Goal: Transaction & Acquisition: Purchase product/service

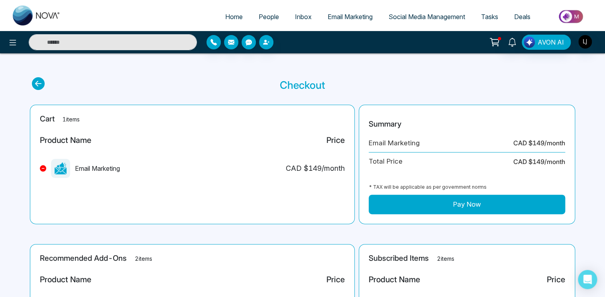
click at [455, 205] on button "Pay Now" at bounding box center [467, 205] width 196 height 20
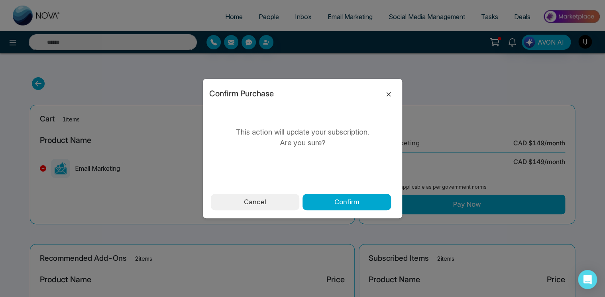
click at [390, 95] on icon at bounding box center [389, 95] width 10 height 10
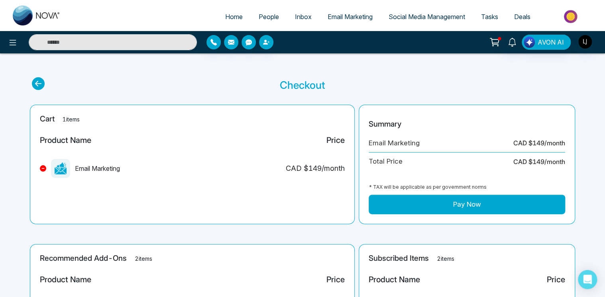
click at [433, 200] on button "Pay Now" at bounding box center [467, 205] width 196 height 20
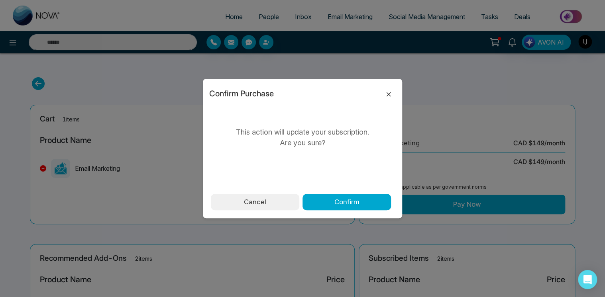
click at [387, 94] on icon at bounding box center [389, 95] width 10 height 10
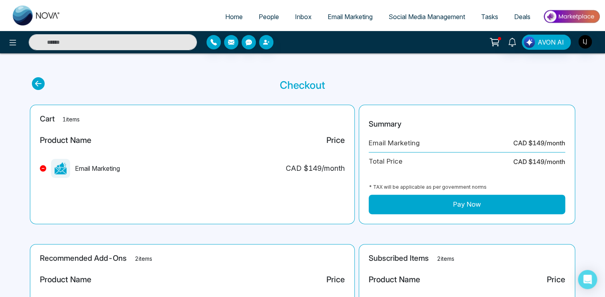
click at [435, 200] on button "Pay Now" at bounding box center [467, 205] width 196 height 20
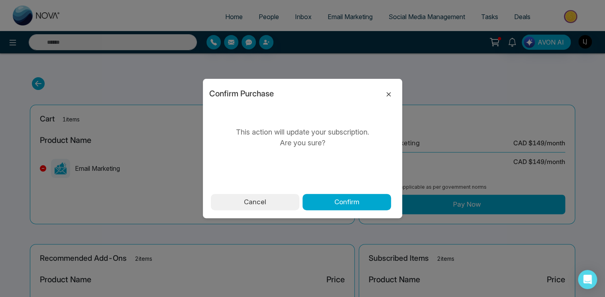
click at [385, 92] on icon at bounding box center [389, 95] width 10 height 10
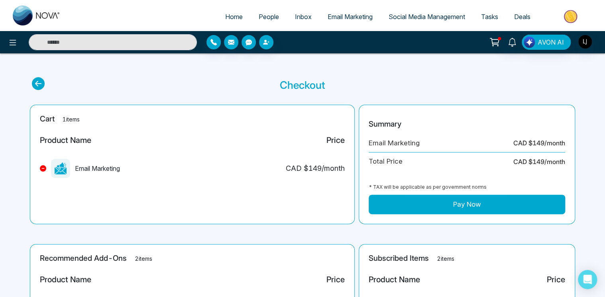
click at [594, 40] on div "AVON AI" at bounding box center [479, 42] width 243 height 15
click at [587, 40] on img "button" at bounding box center [585, 42] width 14 height 14
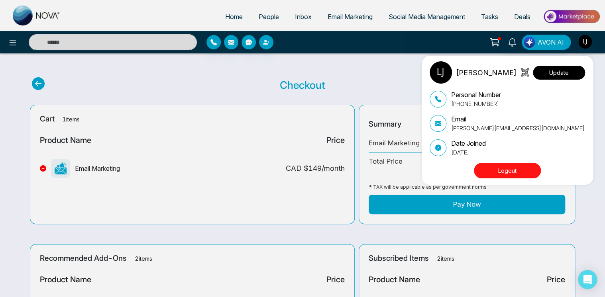
click at [576, 68] on button "Update" at bounding box center [559, 73] width 52 height 14
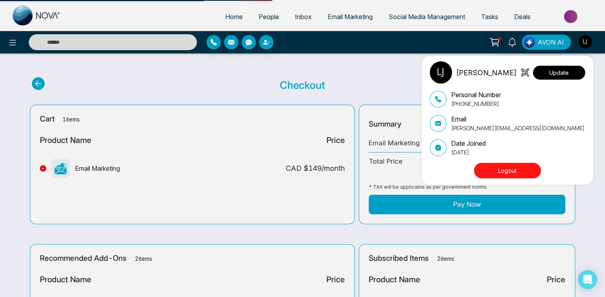
select select
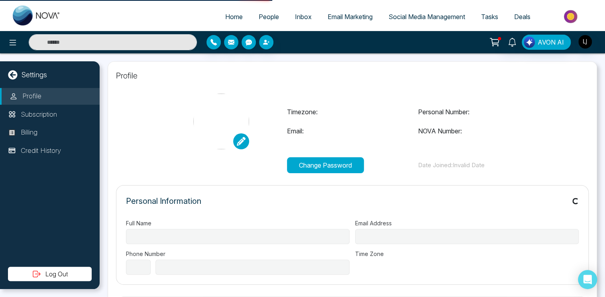
type input "**********"
select select "***"
type input "**********"
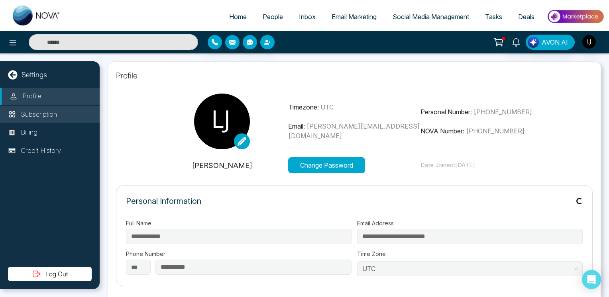
click at [44, 112] on p "Subscription" at bounding box center [39, 115] width 36 height 10
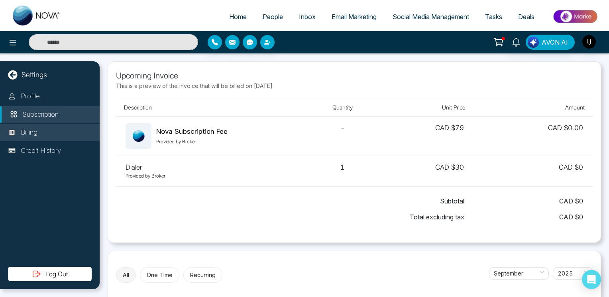
click at [46, 137] on li "Billing" at bounding box center [50, 132] width 100 height 17
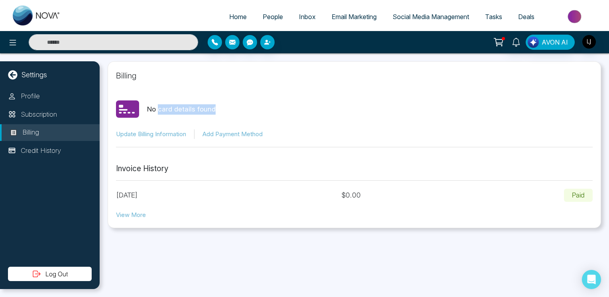
drag, startPoint x: 158, startPoint y: 109, endPoint x: 225, endPoint y: 106, distance: 66.6
click at [225, 106] on div "No card details found" at bounding box center [354, 110] width 477 height 24
click at [495, 39] on icon at bounding box center [498, 41] width 8 height 6
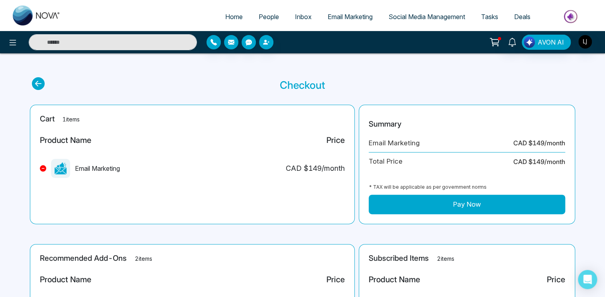
click at [451, 202] on button "Pay Now" at bounding box center [467, 205] width 196 height 20
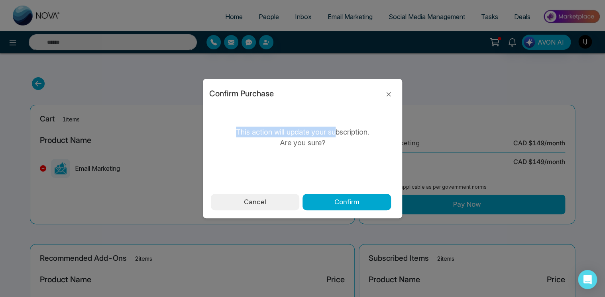
drag, startPoint x: 236, startPoint y: 131, endPoint x: 336, endPoint y: 131, distance: 100.4
click at [336, 131] on p "This action will update your subscription. Are you sure?" at bounding box center [302, 138] width 139 height 22
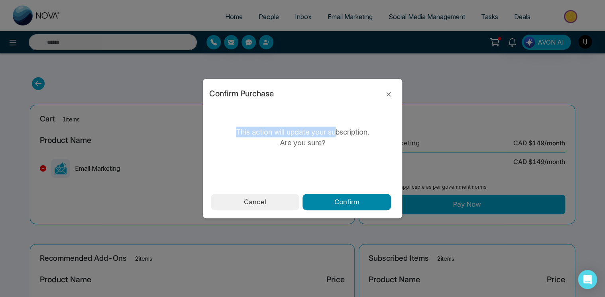
click at [336, 200] on button "Confirm" at bounding box center [346, 202] width 88 height 17
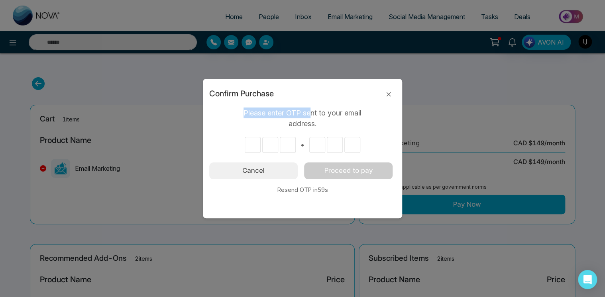
drag, startPoint x: 244, startPoint y: 112, endPoint x: 311, endPoint y: 112, distance: 66.9
click at [311, 112] on p "Please enter OTP sent to your email address." at bounding box center [302, 119] width 139 height 22
click at [385, 95] on icon at bounding box center [389, 95] width 10 height 10
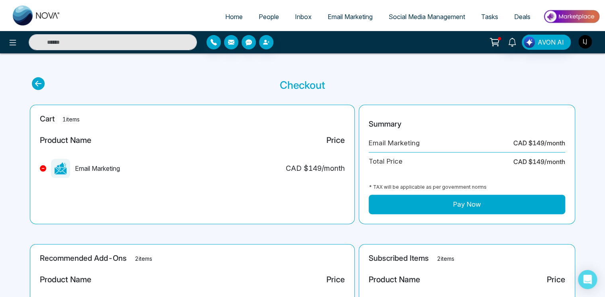
click at [582, 42] on img "button" at bounding box center [585, 42] width 14 height 14
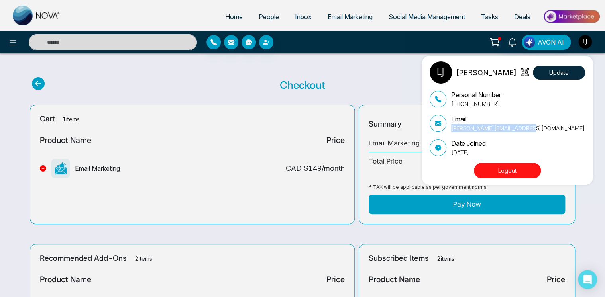
drag, startPoint x: 531, startPoint y: 127, endPoint x: 448, endPoint y: 129, distance: 82.5
click at [448, 129] on div "Email [PERSON_NAME][EMAIL_ADDRESS][DOMAIN_NAME]" at bounding box center [507, 123] width 155 height 18
copy p "[PERSON_NAME][EMAIL_ADDRESS][DOMAIN_NAME]"
click at [196, 85] on div "Lokesh joshi Update Personal Number +917666088573 Email lokesh+Free@mmnovatech.…" at bounding box center [302, 148] width 605 height 297
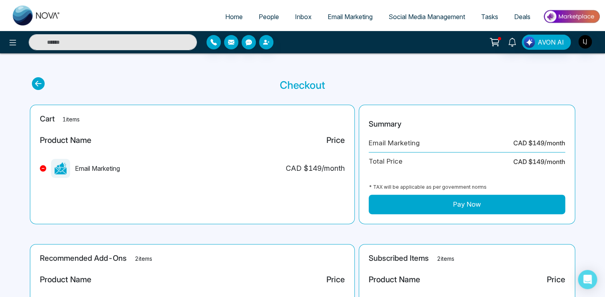
click at [448, 207] on button "Pay Now" at bounding box center [467, 205] width 196 height 20
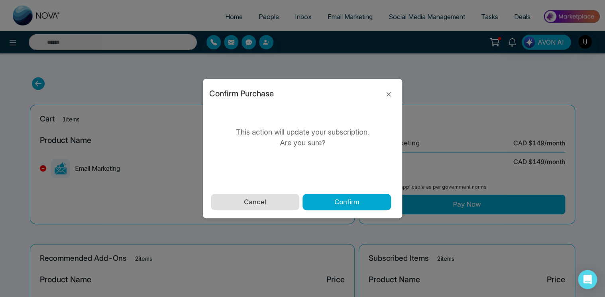
click at [261, 206] on button "Cancel" at bounding box center [255, 202] width 88 height 17
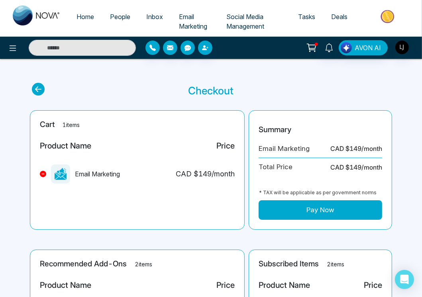
click at [310, 210] on button "Pay Now" at bounding box center [321, 210] width 124 height 20
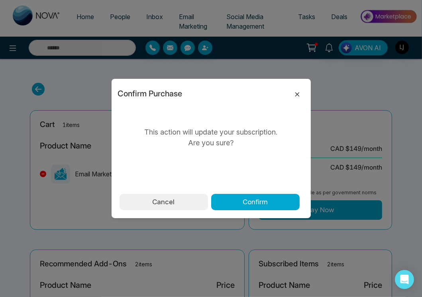
click at [298, 93] on icon at bounding box center [297, 94] width 4 height 4
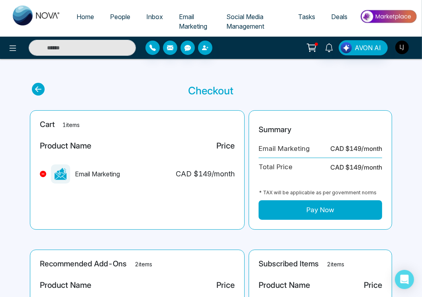
click at [405, 48] on img "button" at bounding box center [402, 48] width 14 height 14
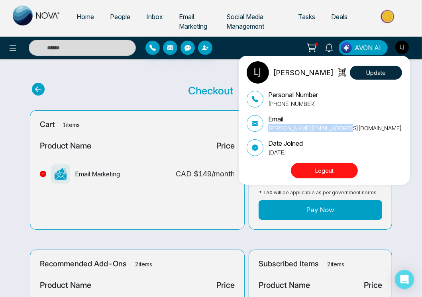
drag, startPoint x: 358, startPoint y: 130, endPoint x: 266, endPoint y: 131, distance: 92.1
click at [266, 131] on div "Email [PERSON_NAME][EMAIL_ADDRESS][DOMAIN_NAME]" at bounding box center [324, 123] width 155 height 18
copy p "[PERSON_NAME][EMAIL_ADDRESS][DOMAIN_NAME]"
click at [328, 171] on button "Logout" at bounding box center [324, 171] width 67 height 16
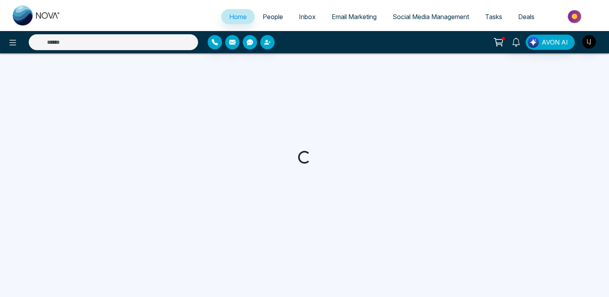
select select "*"
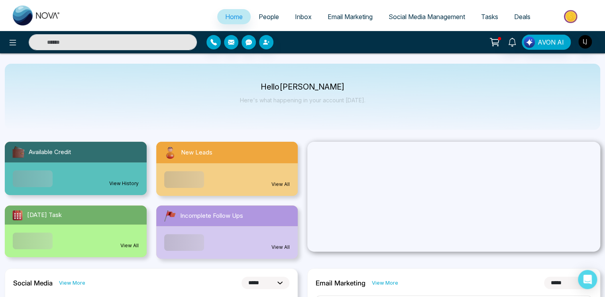
click at [494, 41] on icon at bounding box center [494, 42] width 11 height 11
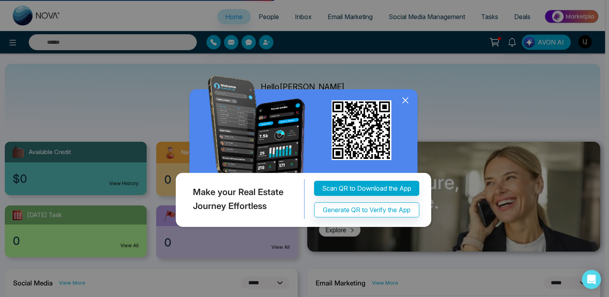
click at [406, 106] on icon at bounding box center [405, 100] width 12 height 12
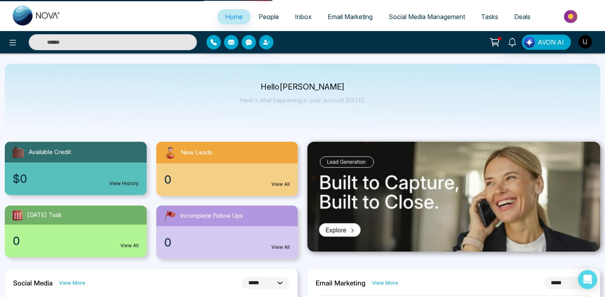
click at [485, 45] on div "AVON AI" at bounding box center [479, 42] width 243 height 15
click at [493, 43] on icon at bounding box center [494, 41] width 8 height 6
click at [494, 39] on icon at bounding box center [494, 42] width 11 height 11
click at [496, 45] on icon at bounding box center [494, 42] width 11 height 11
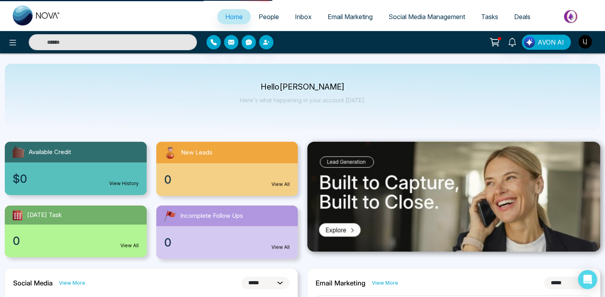
click at [496, 45] on icon at bounding box center [494, 42] width 11 height 11
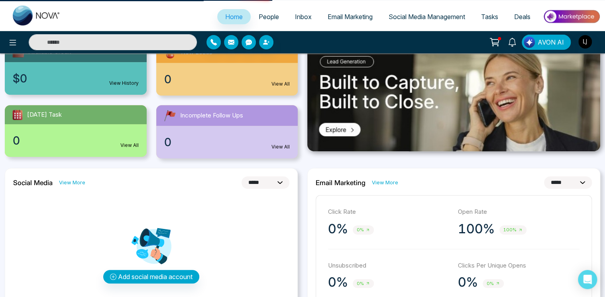
scroll to position [40, 0]
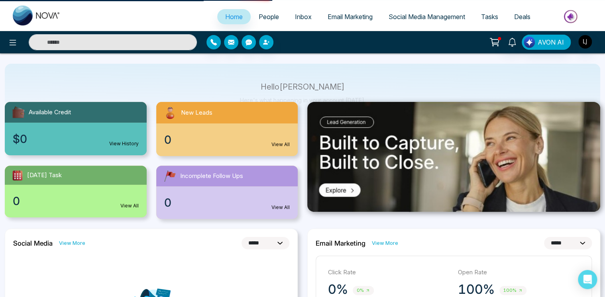
click at [500, 43] on icon at bounding box center [494, 42] width 11 height 11
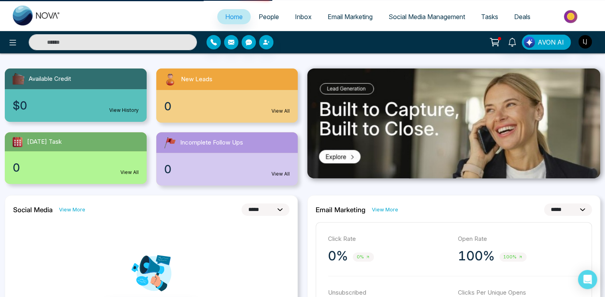
scroll to position [0, 0]
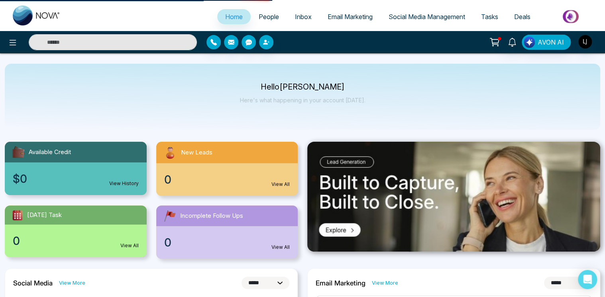
click at [497, 40] on icon at bounding box center [494, 42] width 11 height 11
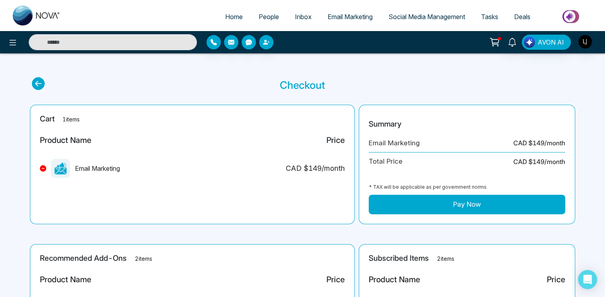
click at [475, 199] on button "Pay Now" at bounding box center [467, 205] width 196 height 20
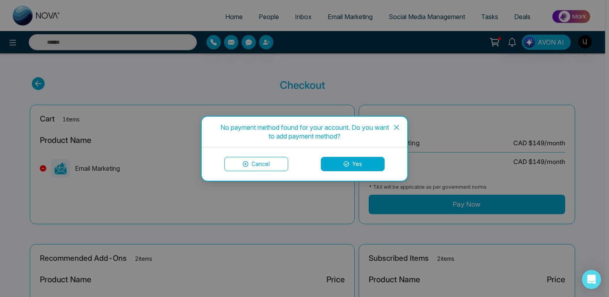
click at [356, 159] on button "Yes" at bounding box center [353, 164] width 64 height 14
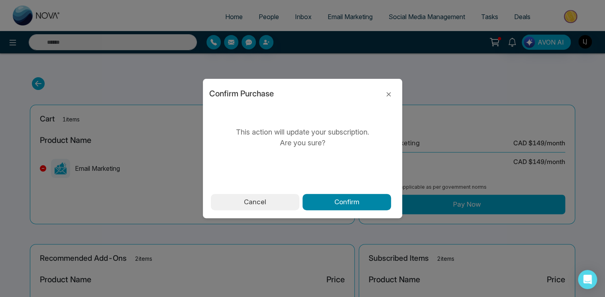
click at [347, 200] on button "Confirm" at bounding box center [346, 202] width 88 height 17
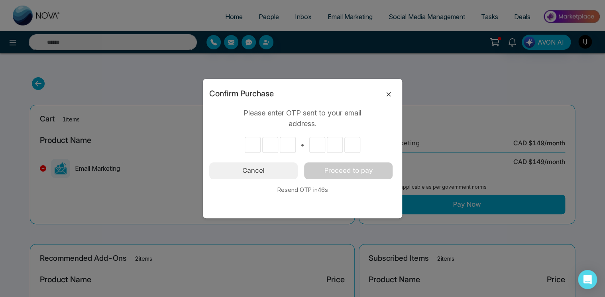
click at [386, 96] on icon at bounding box center [389, 95] width 10 height 10
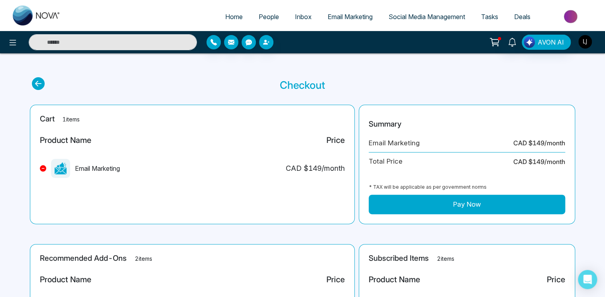
click at [586, 43] on img "button" at bounding box center [585, 42] width 14 height 14
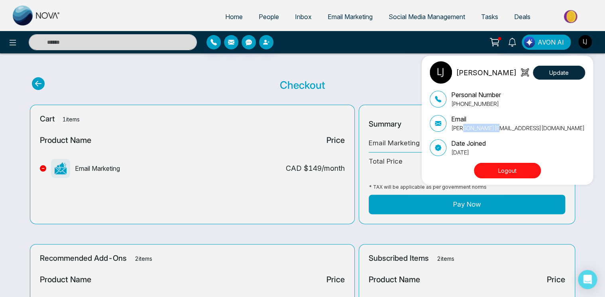
drag, startPoint x: 460, startPoint y: 130, endPoint x: 499, endPoint y: 129, distance: 38.7
click at [499, 129] on p "lokesh+Free@mmnovatech.com" at bounding box center [517, 128] width 133 height 8
click at [150, 105] on div "Lokesh joshi Update Personal Number +917666088573 Email lokesh+Free@mmnovatech.…" at bounding box center [302, 148] width 605 height 297
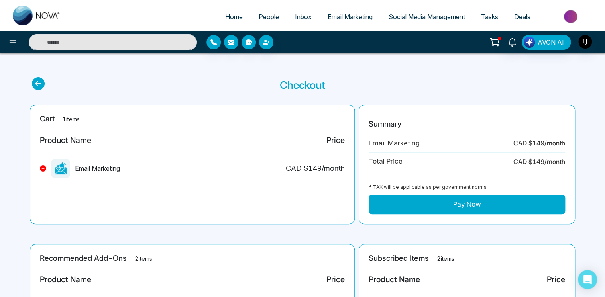
click at [412, 203] on button "Pay Now" at bounding box center [467, 205] width 196 height 20
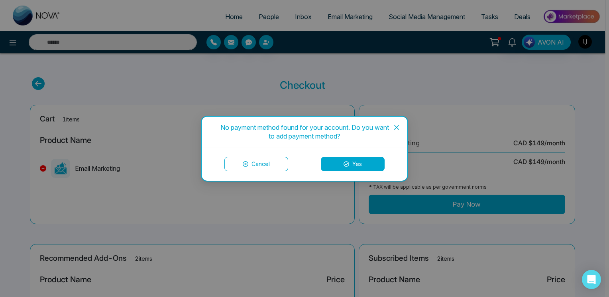
click at [338, 166] on button "Yes" at bounding box center [353, 164] width 64 height 14
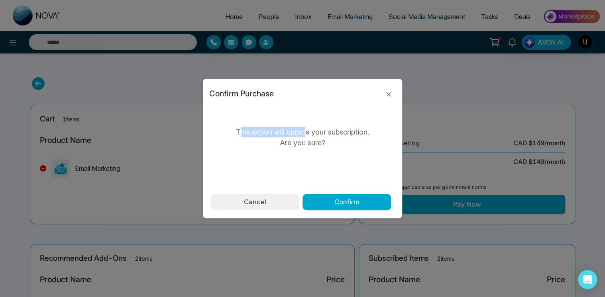
drag, startPoint x: 243, startPoint y: 130, endPoint x: 305, endPoint y: 135, distance: 61.5
click at [305, 135] on p "This action will update your subscription. Are you sure?" at bounding box center [302, 138] width 139 height 22
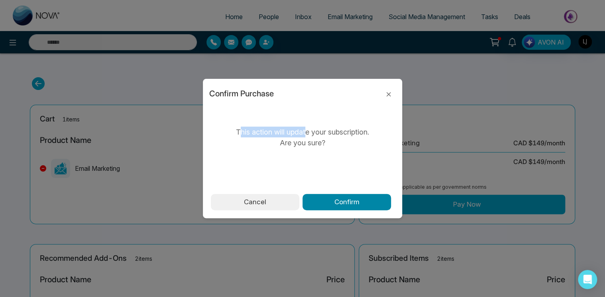
click at [330, 201] on button "Confirm" at bounding box center [346, 202] width 88 height 17
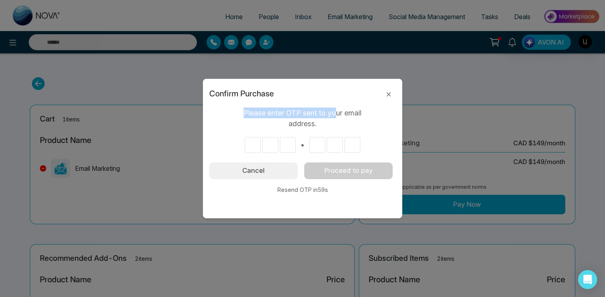
drag, startPoint x: 243, startPoint y: 108, endPoint x: 335, endPoint y: 115, distance: 91.5
click at [335, 115] on p "Please enter OTP sent to your email address." at bounding box center [302, 119] width 139 height 22
drag, startPoint x: 316, startPoint y: 125, endPoint x: 242, endPoint y: 111, distance: 74.9
click at [242, 111] on p "Please enter OTP sent to your email address." at bounding box center [302, 119] width 139 height 22
click at [239, 112] on p "Please enter OTP sent to your email address." at bounding box center [302, 119] width 139 height 22
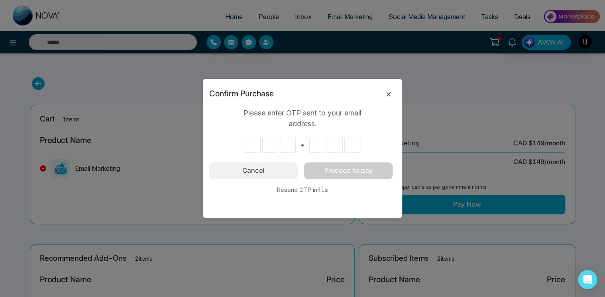
click at [390, 95] on icon at bounding box center [389, 95] width 10 height 10
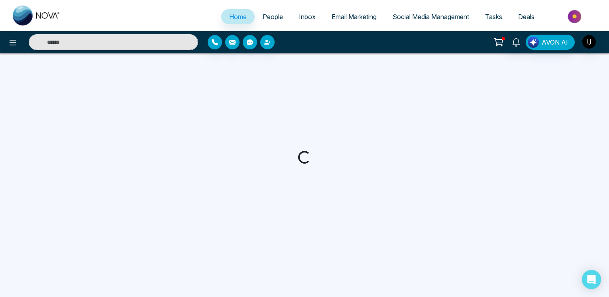
select select "*"
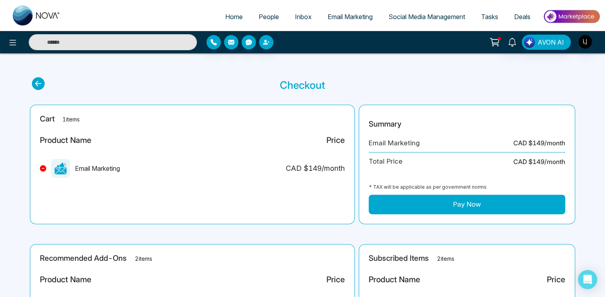
click at [419, 202] on button "Pay Now" at bounding box center [467, 205] width 196 height 20
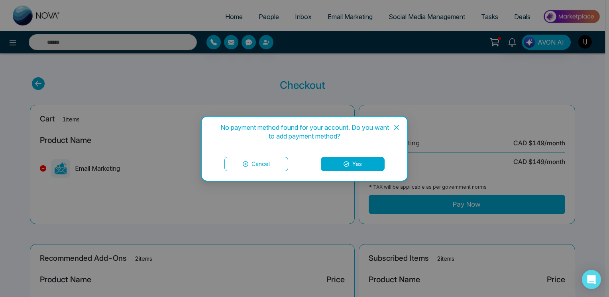
click at [339, 163] on button "Yes" at bounding box center [353, 164] width 64 height 14
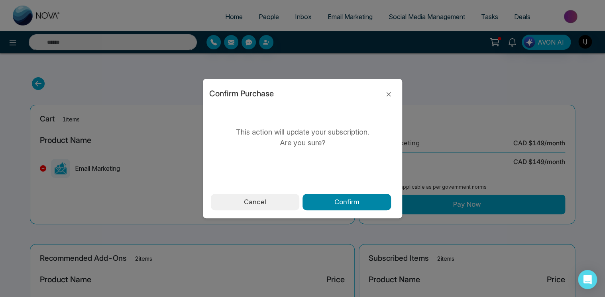
click at [337, 203] on button "Confirm" at bounding box center [346, 202] width 88 height 17
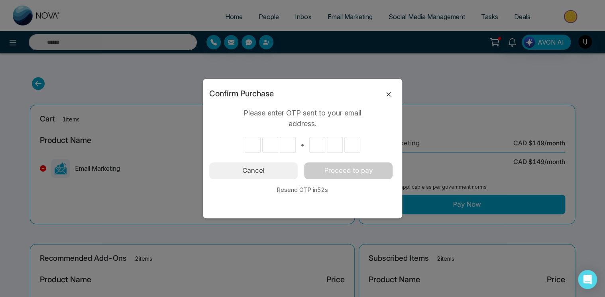
click at [388, 93] on icon at bounding box center [389, 95] width 10 height 10
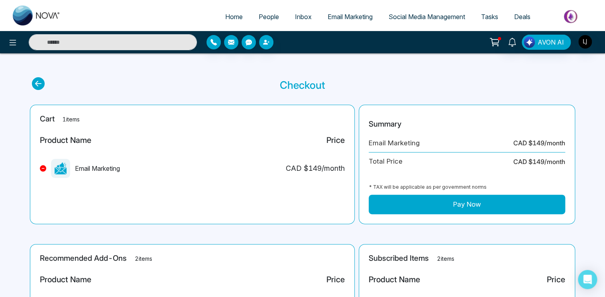
click at [409, 201] on button "Pay Now" at bounding box center [467, 205] width 196 height 20
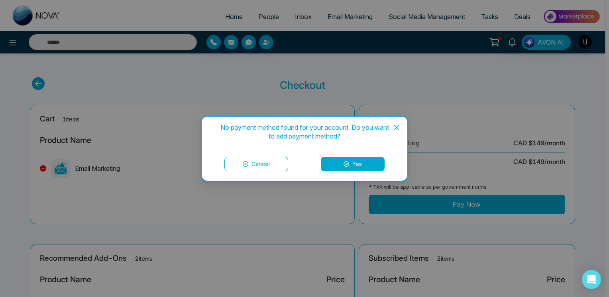
click at [346, 164] on icon at bounding box center [346, 164] width 6 height 6
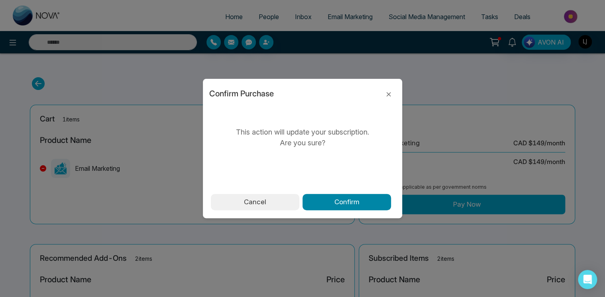
click at [317, 204] on button "Confirm" at bounding box center [346, 202] width 88 height 17
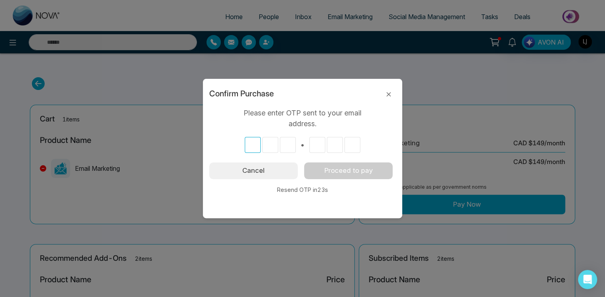
click at [249, 145] on input "text" at bounding box center [253, 145] width 16 height 16
type input "*"
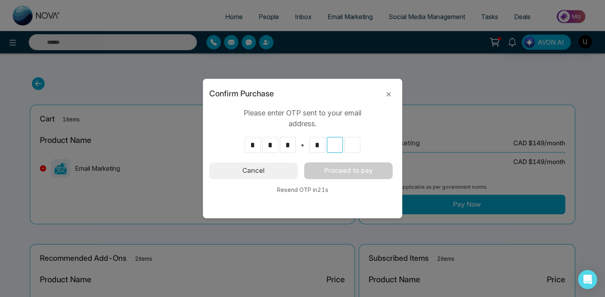
type input "*"
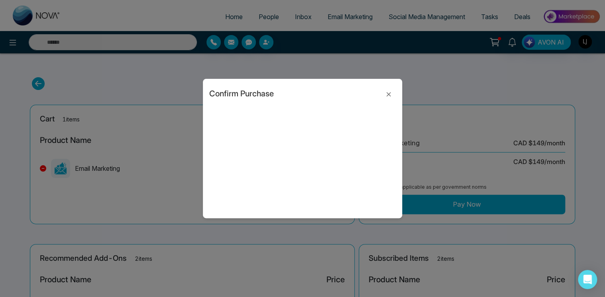
type input "*"
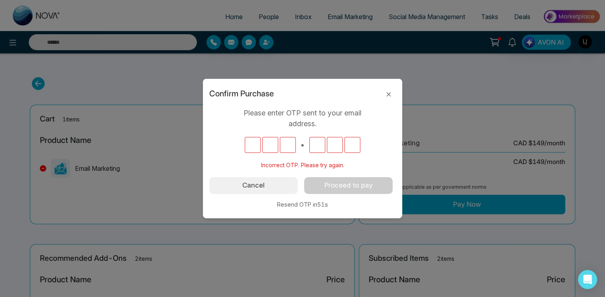
click at [299, 204] on p "Resend OTP in 51 s" at bounding box center [302, 204] width 186 height 9
click at [299, 204] on p "Resend OTP in 50 s" at bounding box center [302, 204] width 186 height 9
drag, startPoint x: 33, startPoint y: 5, endPoint x: 50, endPoint y: 66, distance: 62.8
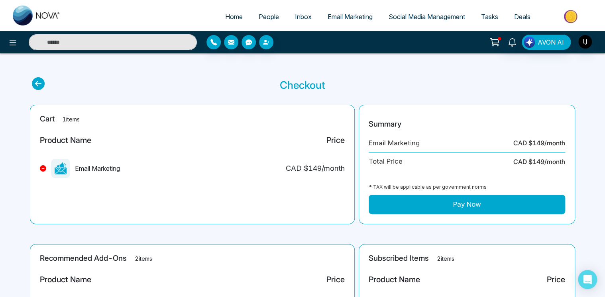
click at [423, 206] on button "Pay Now" at bounding box center [467, 205] width 196 height 20
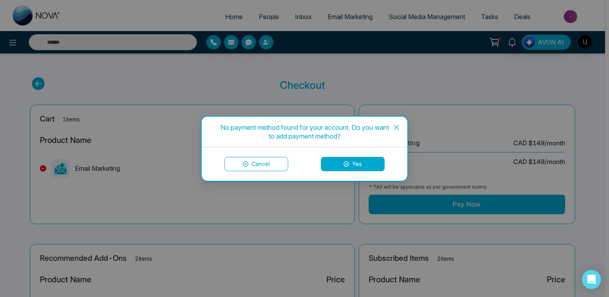
click at [348, 163] on icon at bounding box center [346, 164] width 6 height 6
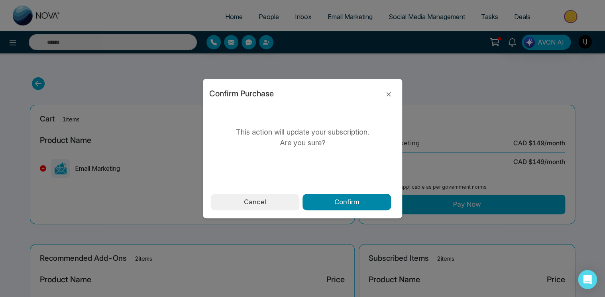
click at [335, 202] on button "Confirm" at bounding box center [346, 202] width 88 height 17
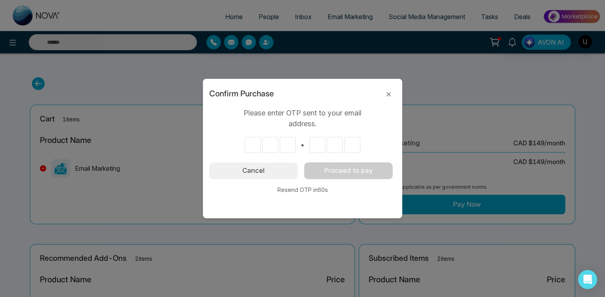
click at [252, 143] on input "text" at bounding box center [253, 145] width 16 height 16
click at [390, 88] on button at bounding box center [388, 93] width 14 height 15
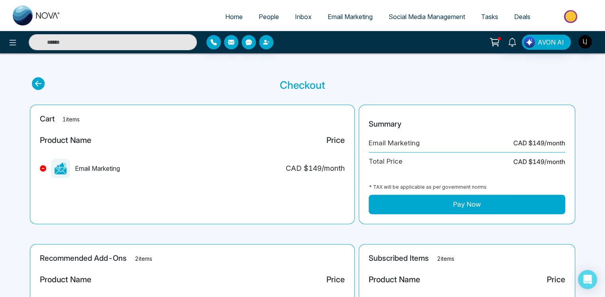
click at [294, 127] on div "Cart 1 items Product Name Price Email Marketing CAD $ 149 /month" at bounding box center [192, 165] width 325 height 120
click at [415, 200] on button "Pay Now" at bounding box center [467, 205] width 196 height 20
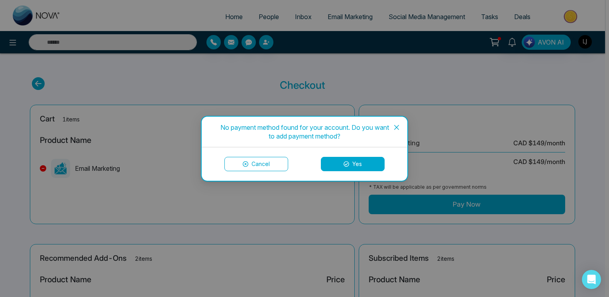
click at [343, 161] on icon at bounding box center [346, 164] width 6 height 6
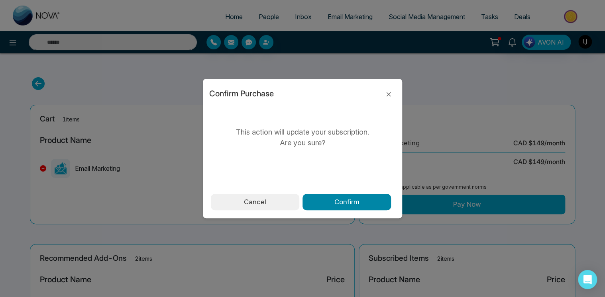
click at [326, 195] on button "Confirm" at bounding box center [346, 202] width 88 height 17
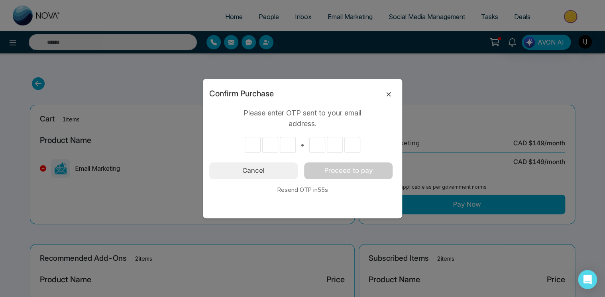
click at [386, 93] on icon at bounding box center [389, 95] width 10 height 10
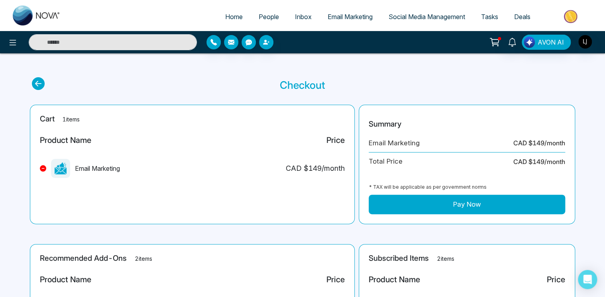
click at [412, 200] on button "Pay Now" at bounding box center [467, 205] width 196 height 20
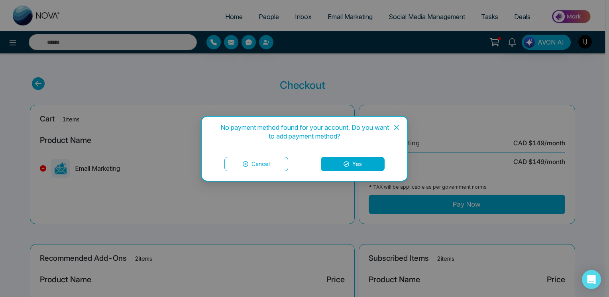
click at [345, 163] on icon at bounding box center [346, 164] width 6 height 6
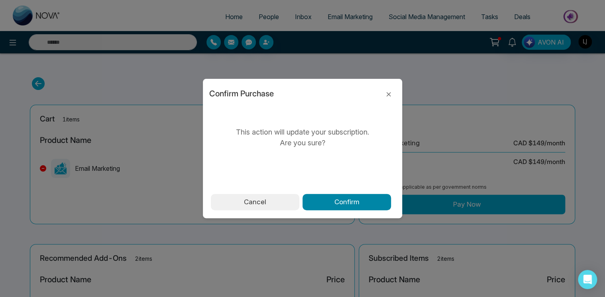
click at [321, 197] on button "Confirm" at bounding box center [346, 202] width 88 height 17
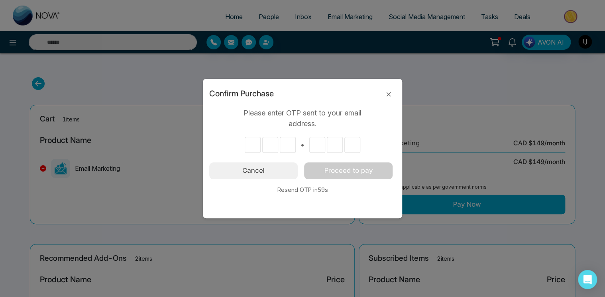
click at [253, 143] on input "text" at bounding box center [253, 145] width 16 height 16
click at [382, 93] on div "Confirm Purchase" at bounding box center [302, 91] width 186 height 19
click at [394, 93] on button at bounding box center [388, 93] width 14 height 15
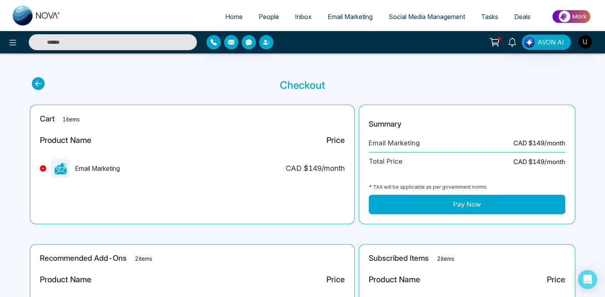
click at [431, 202] on button "Pay Now" at bounding box center [467, 205] width 196 height 20
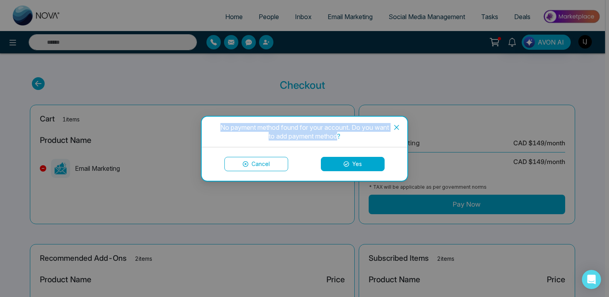
drag, startPoint x: 218, startPoint y: 130, endPoint x: 337, endPoint y: 137, distance: 120.1
click at [337, 137] on div "No payment method found for your account. Do you want to add payment method?" at bounding box center [304, 132] width 186 height 18
click at [392, 129] on span "Close" at bounding box center [397, 128] width 22 height 22
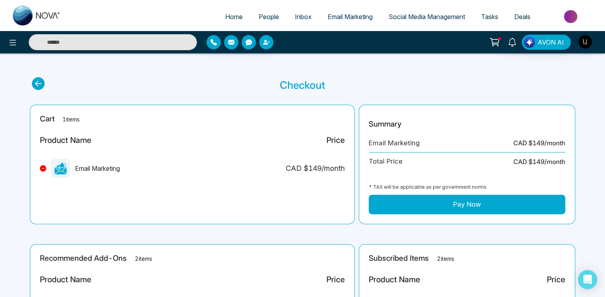
click at [379, 144] on div "Email Marketing" at bounding box center [394, 143] width 51 height 10
click at [427, 200] on button "Pay Now" at bounding box center [467, 205] width 196 height 20
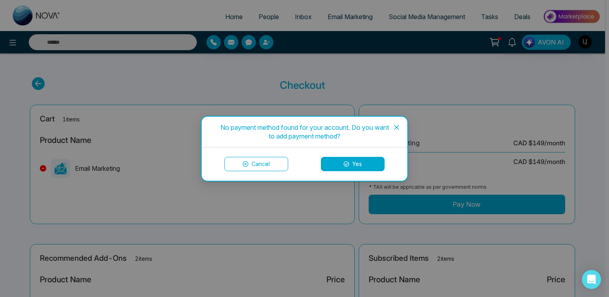
click at [335, 163] on button "Yes" at bounding box center [353, 164] width 64 height 14
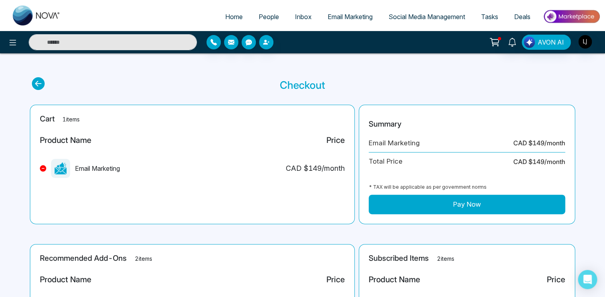
click at [438, 203] on button "Pay Now" at bounding box center [467, 205] width 196 height 20
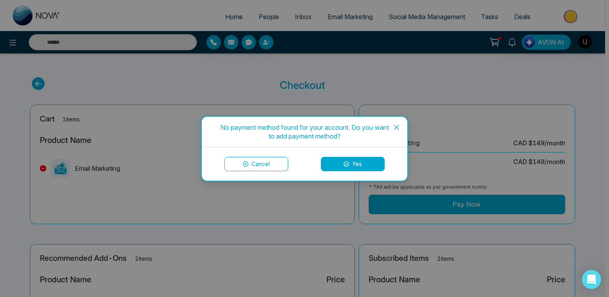
click at [352, 163] on button "Yes" at bounding box center [353, 164] width 64 height 14
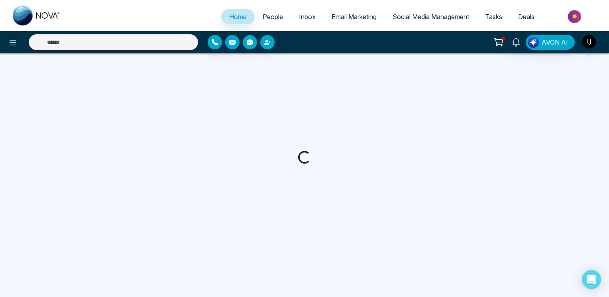
select select "*"
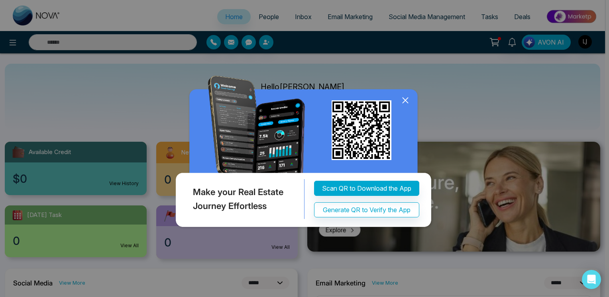
click at [500, 39] on div "Make your Real Estate Journey Effortless Scan QR to Download the App Generate Q…" at bounding box center [304, 148] width 609 height 297
click at [406, 106] on icon at bounding box center [405, 100] width 12 height 12
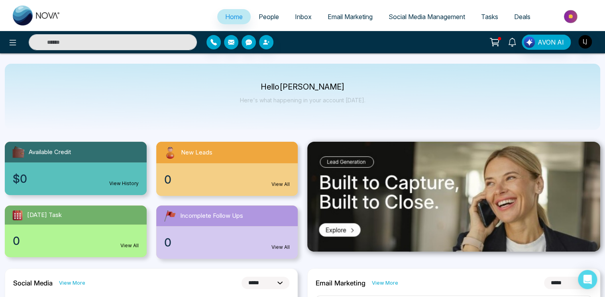
click at [504, 39] on link at bounding box center [511, 42] width 19 height 14
click at [494, 43] on icon at bounding box center [494, 42] width 11 height 11
click at [494, 43] on icon at bounding box center [495, 41] width 7 height 4
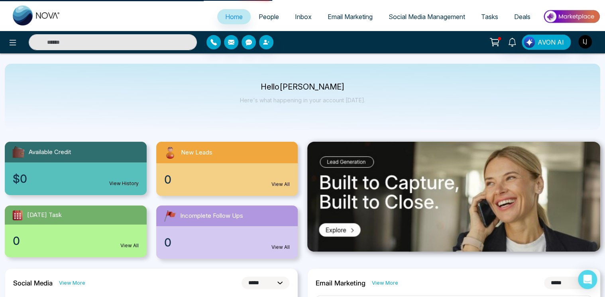
click at [492, 40] on icon at bounding box center [494, 42] width 11 height 11
click at [492, 43] on icon at bounding box center [494, 42] width 11 height 11
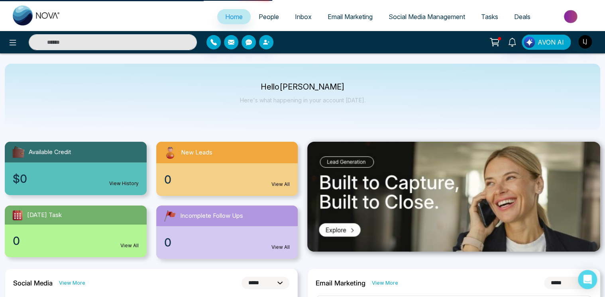
click at [492, 43] on icon at bounding box center [494, 42] width 11 height 11
click at [489, 38] on button at bounding box center [494, 42] width 16 height 15
click at [490, 39] on button at bounding box center [494, 42] width 16 height 15
click at [490, 39] on icon at bounding box center [494, 42] width 11 height 11
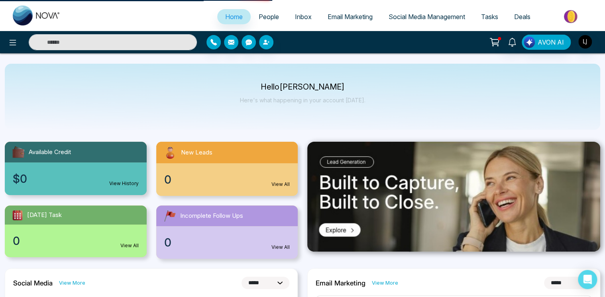
click at [490, 39] on icon at bounding box center [494, 42] width 11 height 11
click at [498, 45] on circle at bounding box center [497, 45] width 1 height 1
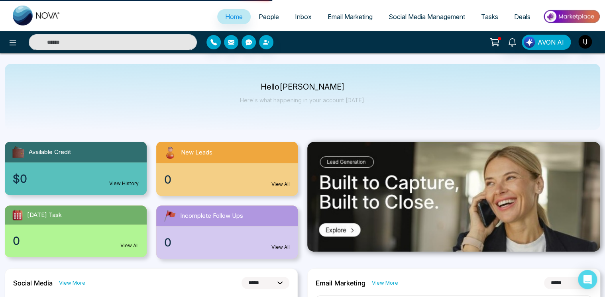
click at [498, 45] on circle at bounding box center [497, 45] width 1 height 1
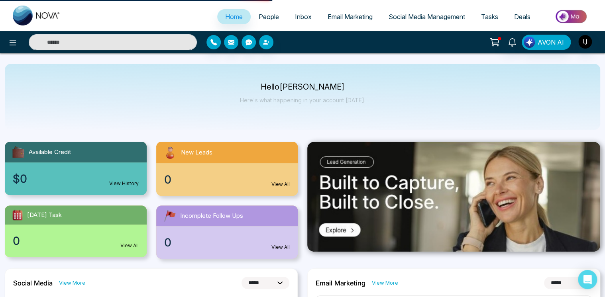
click at [498, 45] on circle at bounding box center [497, 45] width 1 height 1
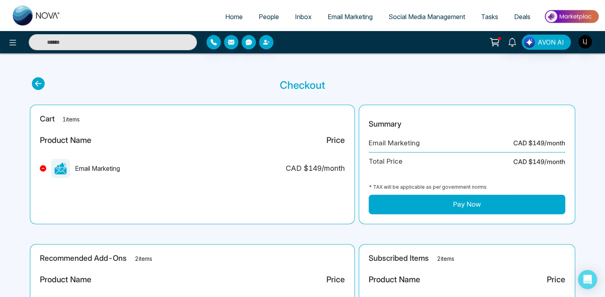
click at [402, 201] on button "Pay Now" at bounding box center [467, 205] width 196 height 20
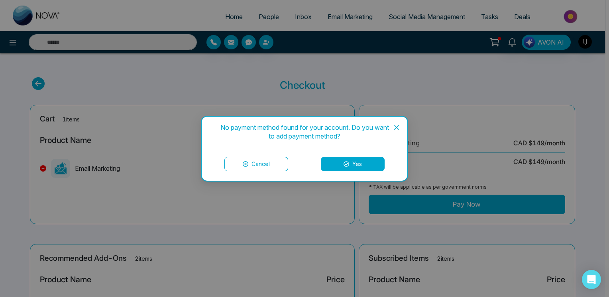
click at [350, 162] on button "Yes" at bounding box center [353, 164] width 64 height 14
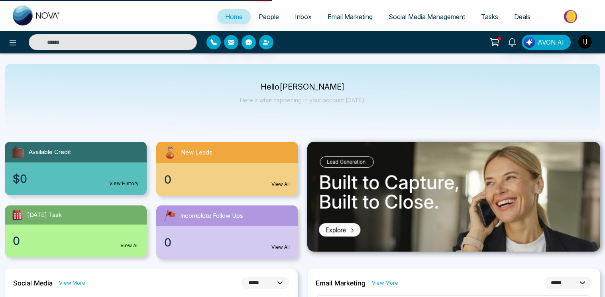
select select "*"
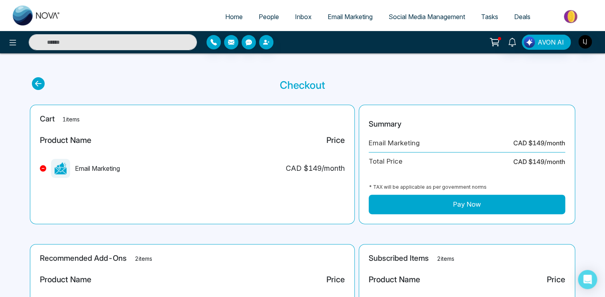
click at [436, 204] on button "Pay Now" at bounding box center [467, 205] width 196 height 20
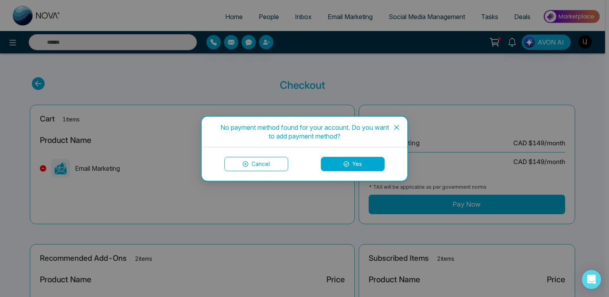
click at [348, 163] on icon at bounding box center [346, 164] width 6 height 6
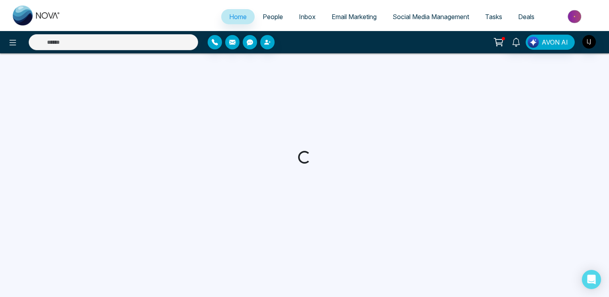
select select "*"
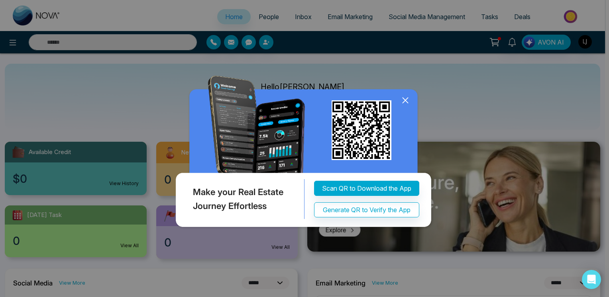
click at [404, 97] on icon at bounding box center [405, 100] width 12 height 12
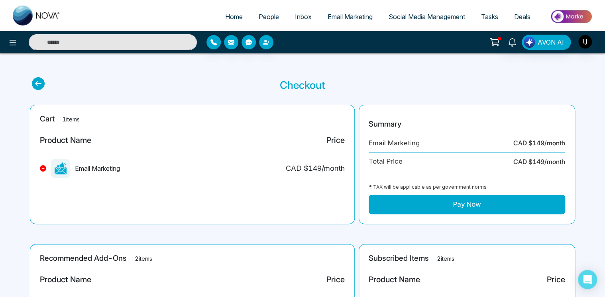
click at [398, 203] on button "Pay Now" at bounding box center [467, 205] width 196 height 20
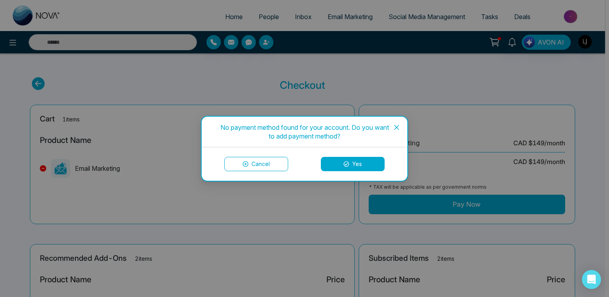
click at [337, 159] on button "Yes" at bounding box center [353, 164] width 64 height 14
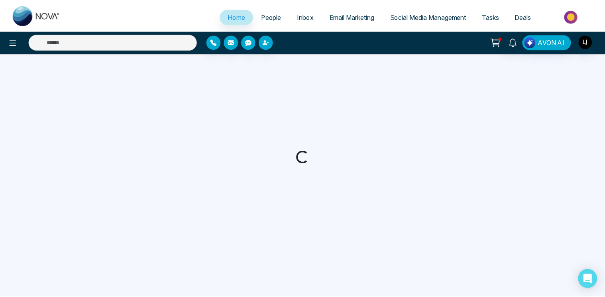
select select "*"
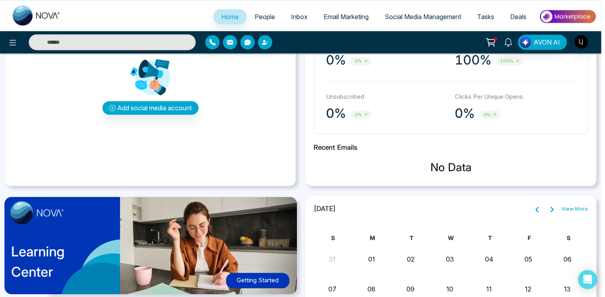
scroll to position [279, 0]
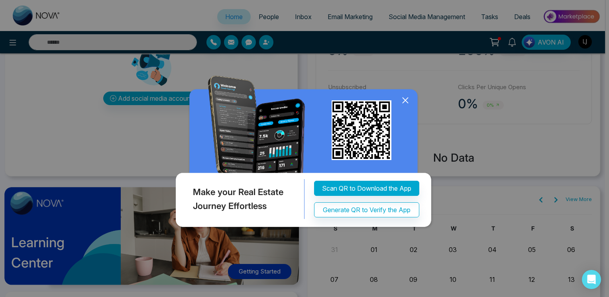
click at [406, 96] on icon at bounding box center [405, 100] width 12 height 12
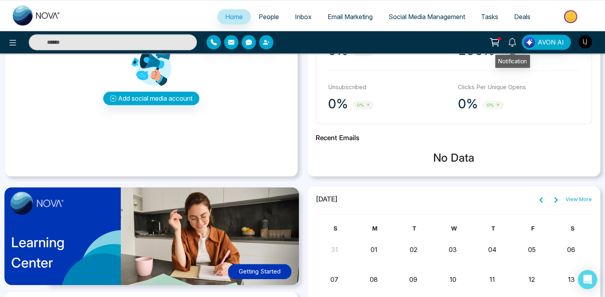
click at [498, 41] on icon at bounding box center [494, 42] width 11 height 11
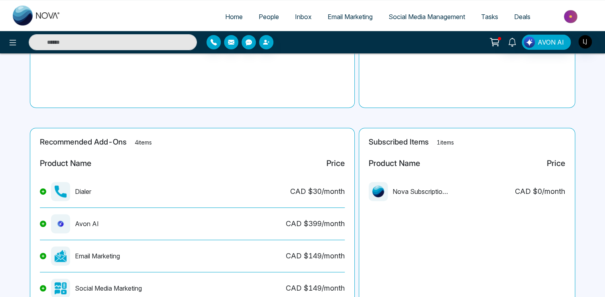
scroll to position [157, 0]
